Goal: Information Seeking & Learning: Learn about a topic

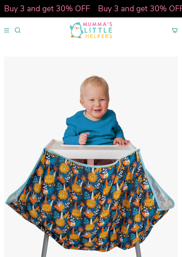
select select "pictures-first"
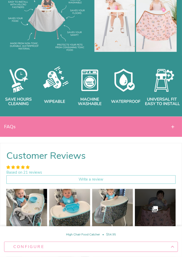
scroll to position [771, 0]
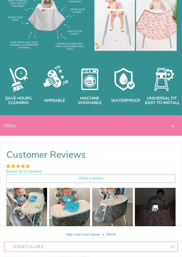
click at [175, 125] on icon at bounding box center [173, 125] width 5 height 5
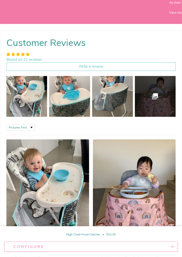
scroll to position [982, 0]
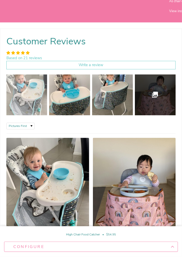
click at [35, 100] on img at bounding box center [26, 94] width 43 height 43
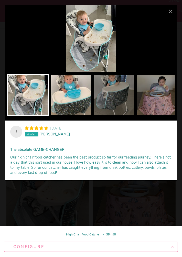
click at [73, 96] on img at bounding box center [71, 95] width 42 height 42
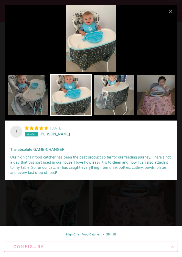
click at [110, 102] on img at bounding box center [114, 95] width 42 height 42
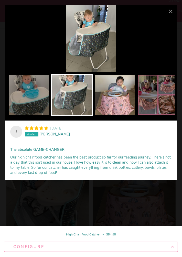
click at [117, 94] on img at bounding box center [115, 95] width 42 height 42
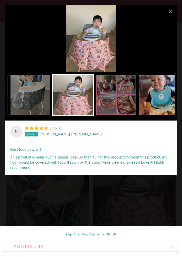
click at [150, 101] on img at bounding box center [160, 95] width 42 height 42
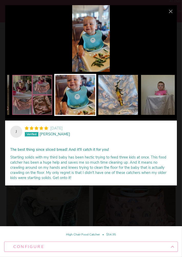
click at [128, 101] on img at bounding box center [118, 95] width 42 height 42
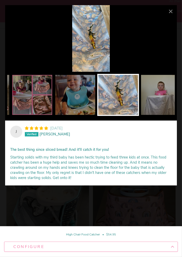
scroll to position [0, 210]
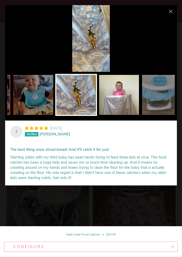
click at [121, 102] on img at bounding box center [119, 95] width 42 height 42
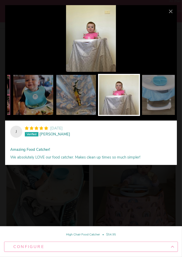
scroll to position [0, 252]
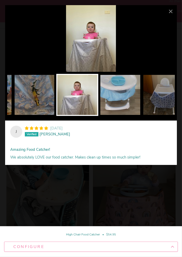
click at [126, 100] on img at bounding box center [121, 95] width 42 height 42
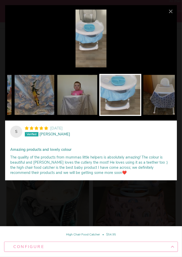
scroll to position [0, 294]
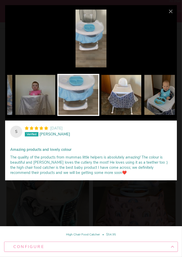
click at [125, 104] on img at bounding box center [122, 95] width 42 height 42
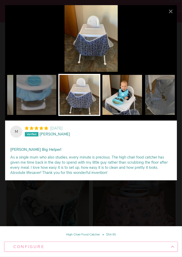
click at [135, 100] on img at bounding box center [123, 95] width 42 height 42
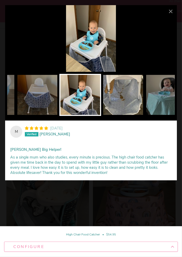
click at [129, 103] on img at bounding box center [123, 95] width 42 height 42
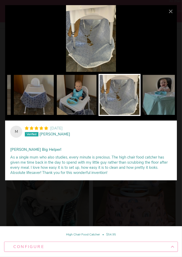
scroll to position [0, 382]
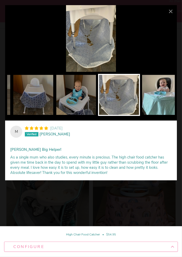
click at [165, 105] on img at bounding box center [162, 95] width 42 height 42
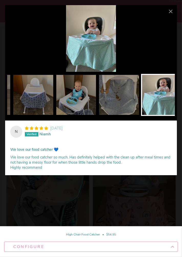
scroll to position [0, 390]
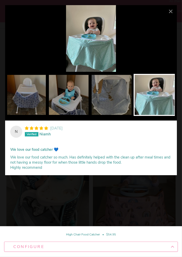
click at [158, 96] on img at bounding box center [155, 95] width 42 height 42
click at [157, 97] on img at bounding box center [155, 95] width 42 height 42
